Goal: Use online tool/utility

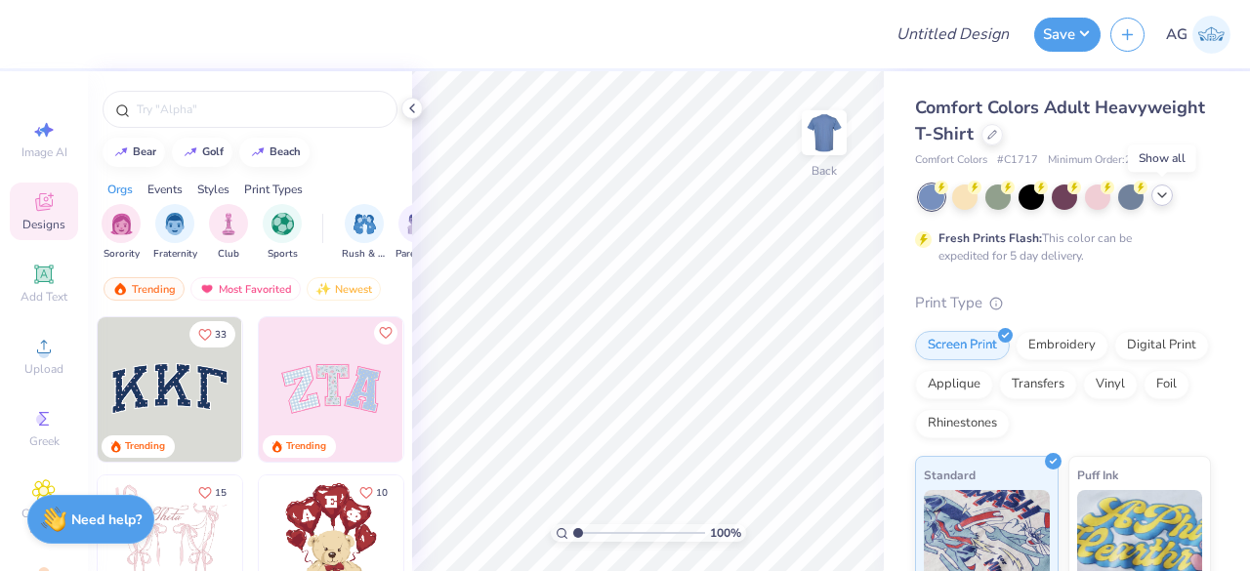
click at [1162, 192] on icon at bounding box center [1162, 195] width 16 height 16
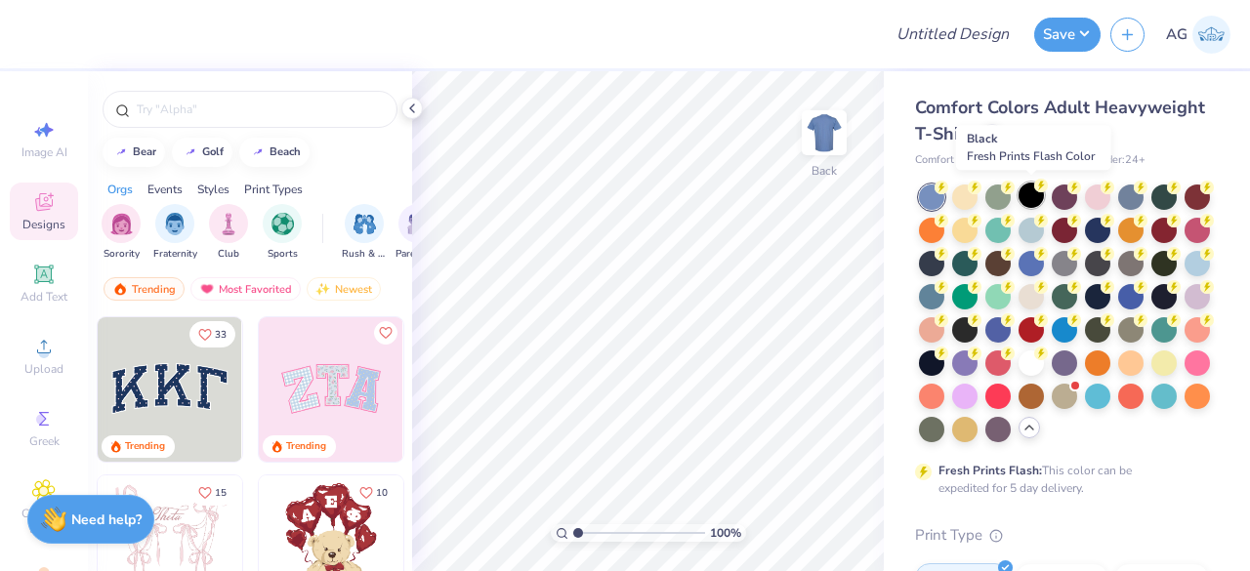
click at [1032, 204] on div at bounding box center [1030, 195] width 25 height 25
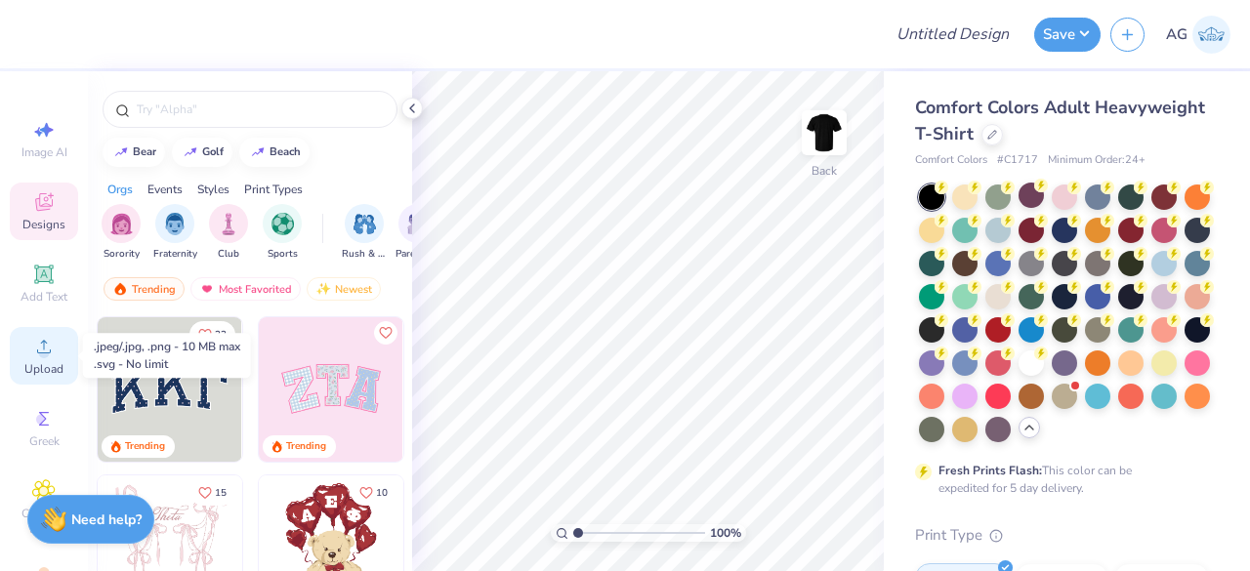
click at [18, 356] on div "Upload" at bounding box center [44, 356] width 68 height 58
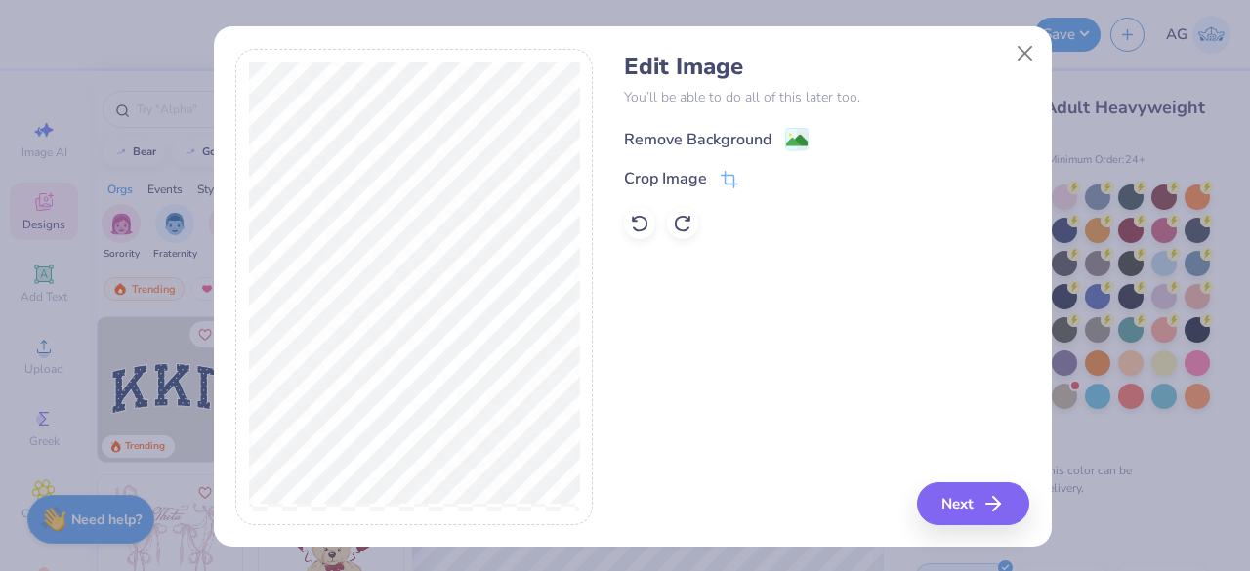
click at [691, 142] on div "Remove Background" at bounding box center [697, 139] width 147 height 23
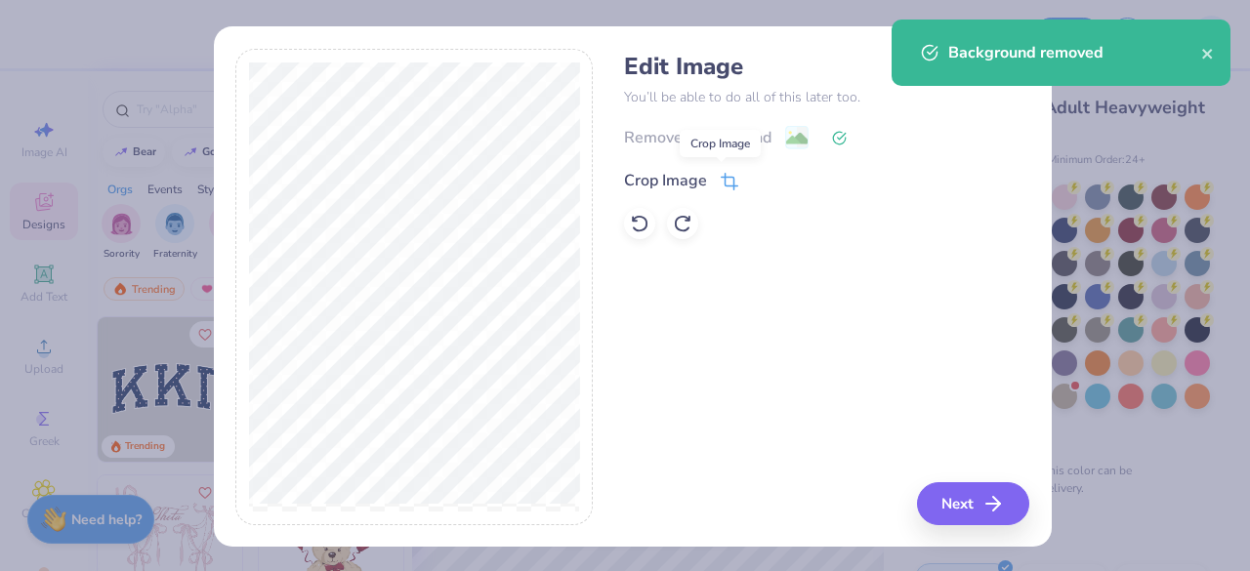
click at [724, 183] on icon at bounding box center [728, 184] width 13 height 13
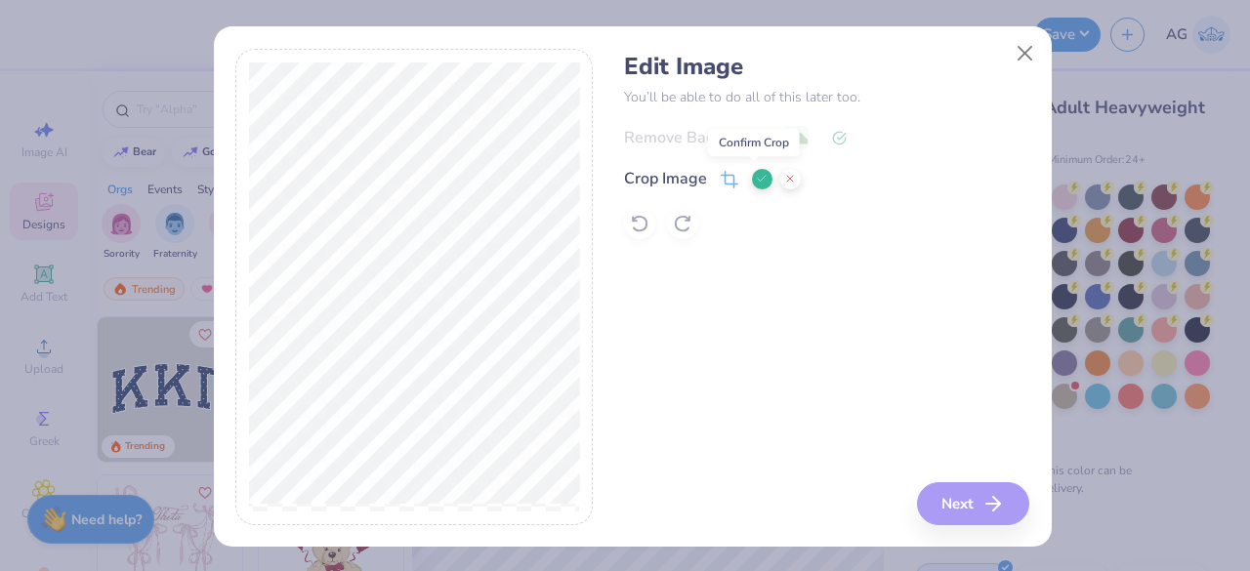
click at [756, 179] on icon at bounding box center [762, 179] width 12 height 12
click at [961, 508] on button "Next" at bounding box center [976, 503] width 112 height 43
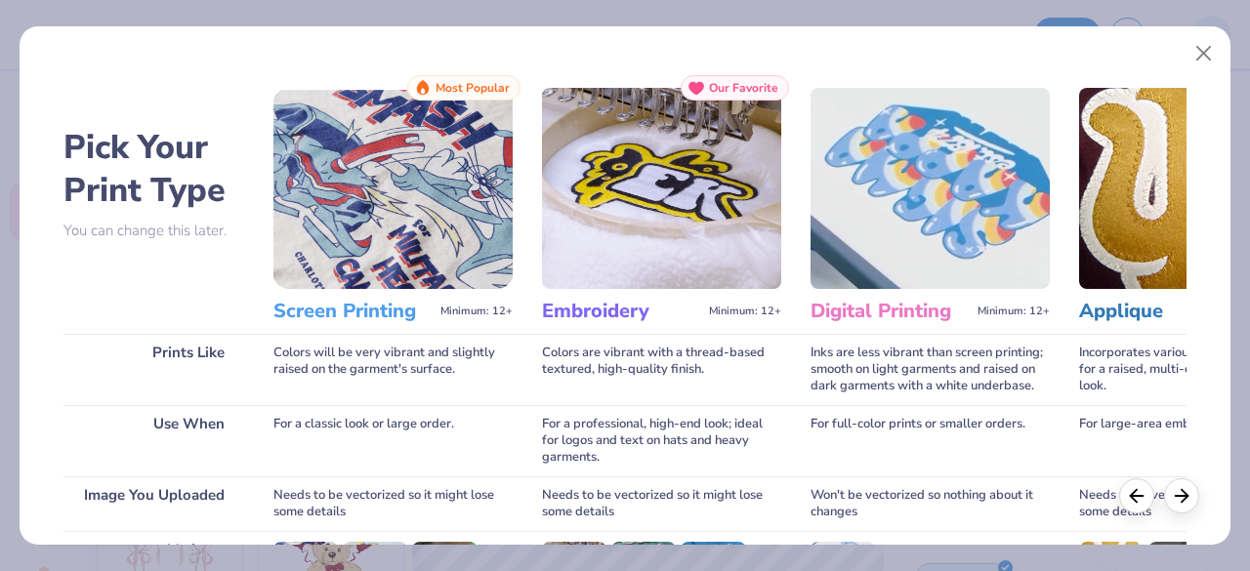
scroll to position [304, 0]
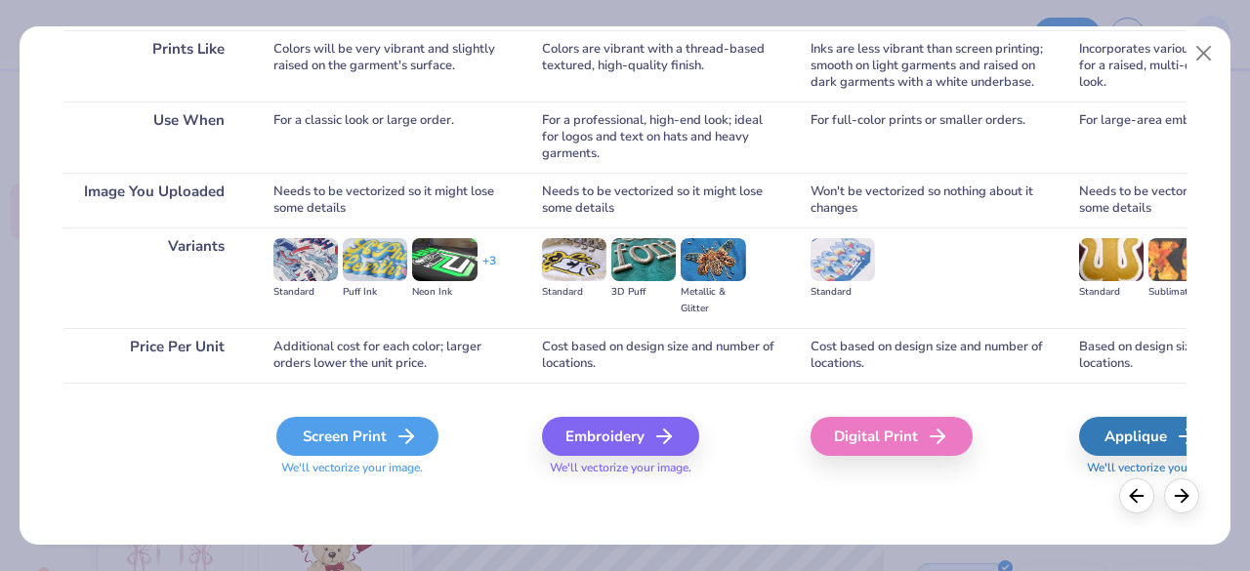
click at [347, 432] on div "Screen Print" at bounding box center [357, 436] width 162 height 39
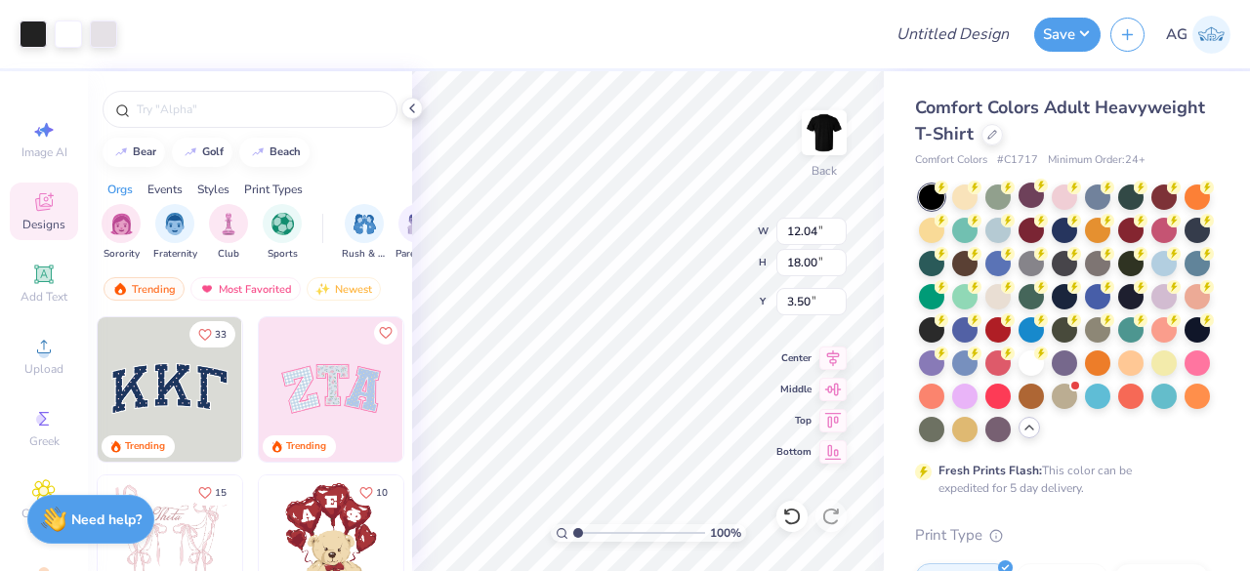
type input "9.54"
type input "14.26"
